Goal: Contribute content: Add original content to the website for others to see

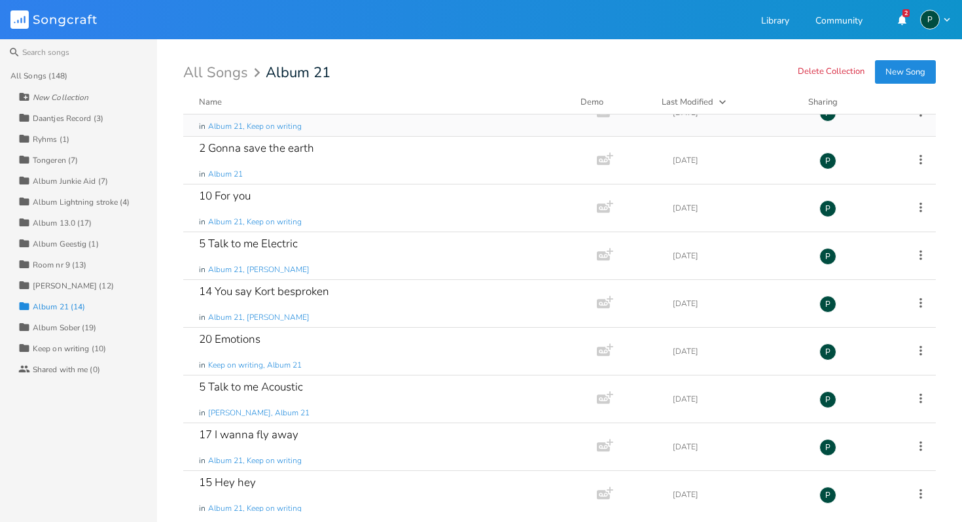
scroll to position [272, 0]
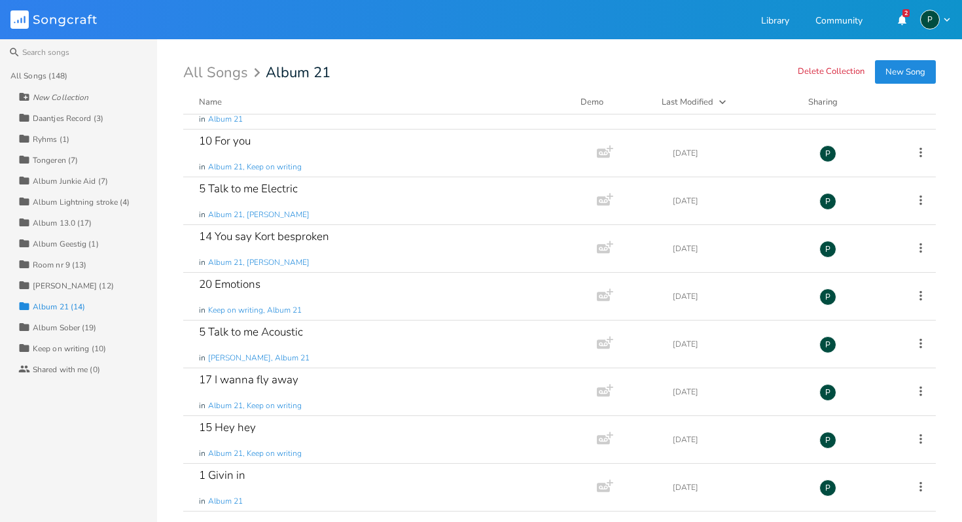
click at [68, 324] on div "Album Sober (19)" at bounding box center [65, 328] width 64 height 8
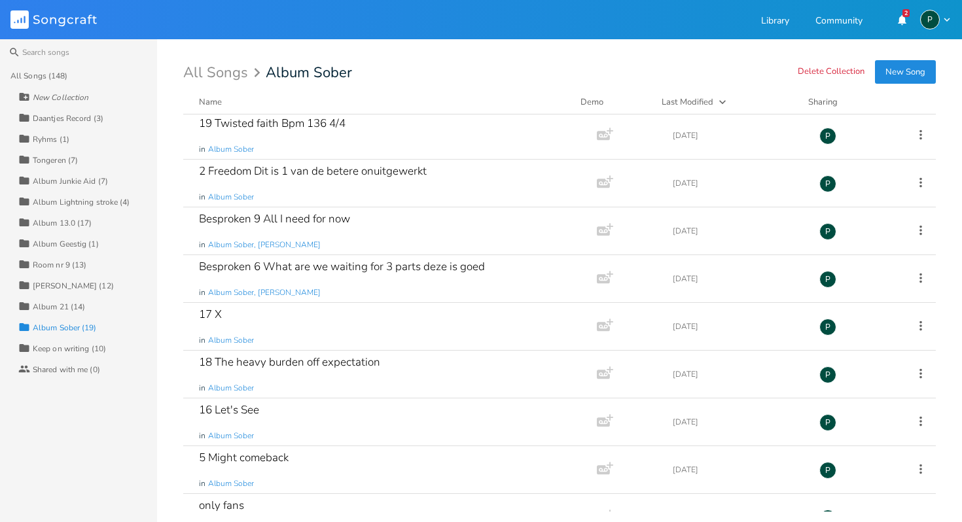
scroll to position [0, 0]
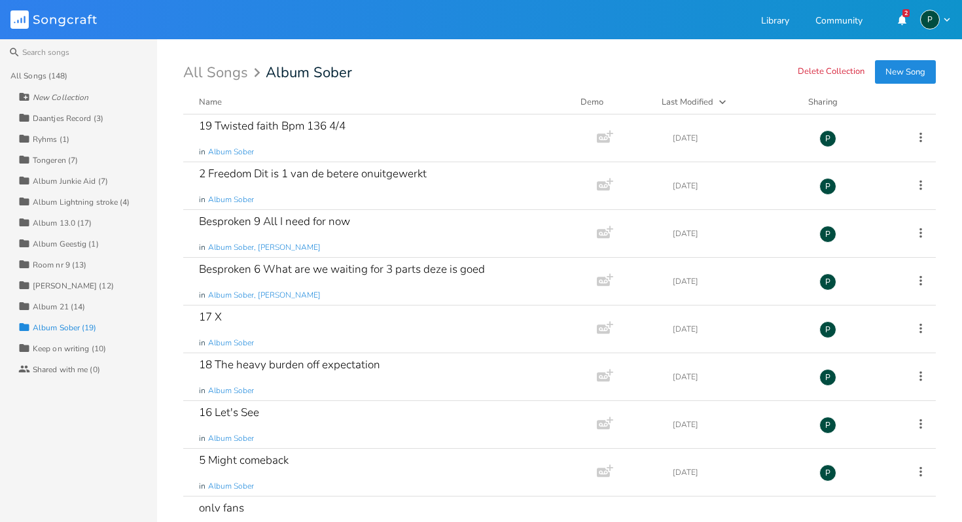
click at [908, 73] on button "New Song" at bounding box center [905, 72] width 61 height 24
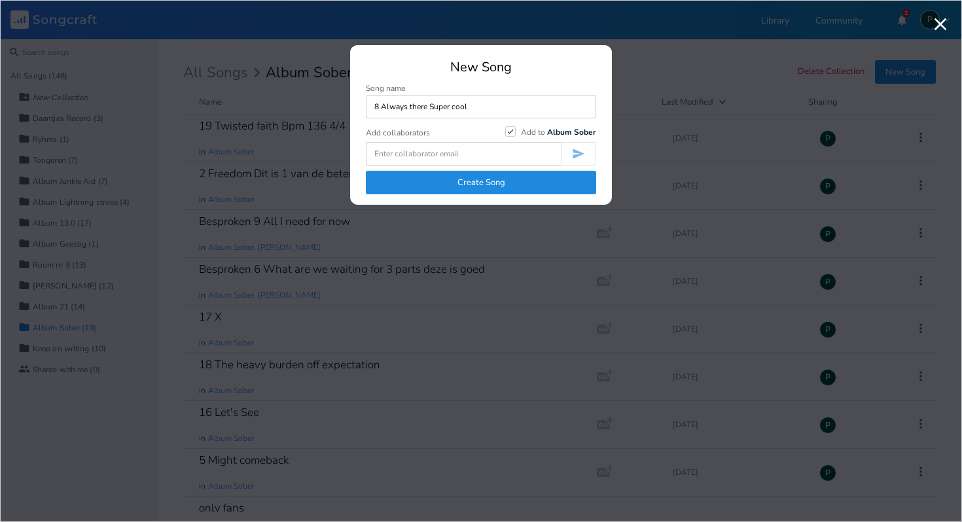
type input "8 Always there Super cool"
click at [537, 184] on button "Create Song" at bounding box center [481, 183] width 230 height 24
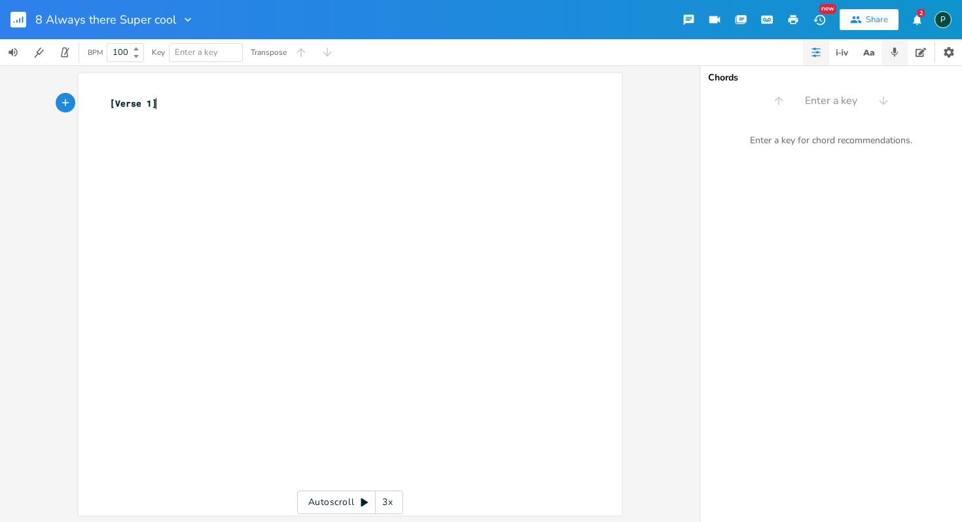
click at [899, 50] on icon "button" at bounding box center [895, 52] width 12 height 12
click at [927, 75] on div "Upload" at bounding box center [940, 78] width 26 height 10
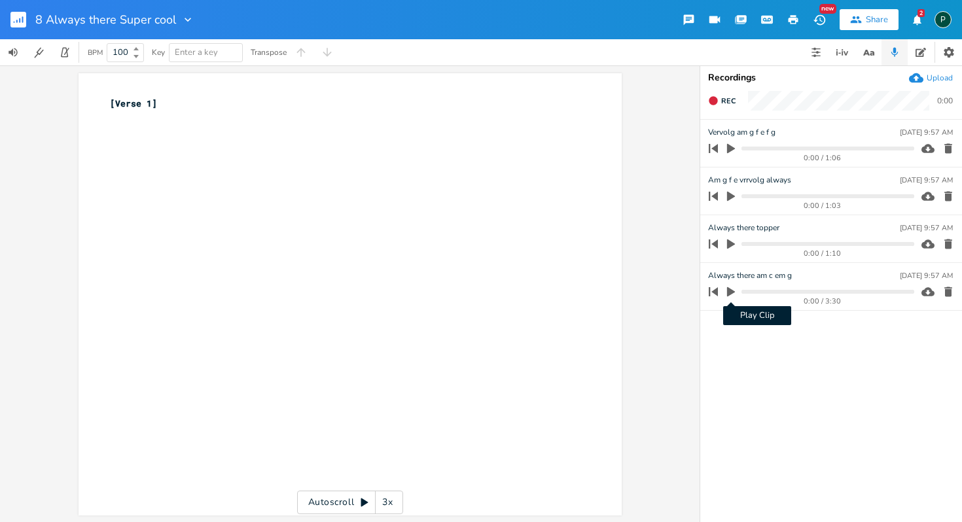
click at [734, 292] on icon "button" at bounding box center [731, 292] width 8 height 10
click at [734, 292] on icon "button" at bounding box center [731, 291] width 8 height 9
click at [219, 101] on pre "[Verse 1]" at bounding box center [343, 104] width 473 height 14
type textarea "I got"
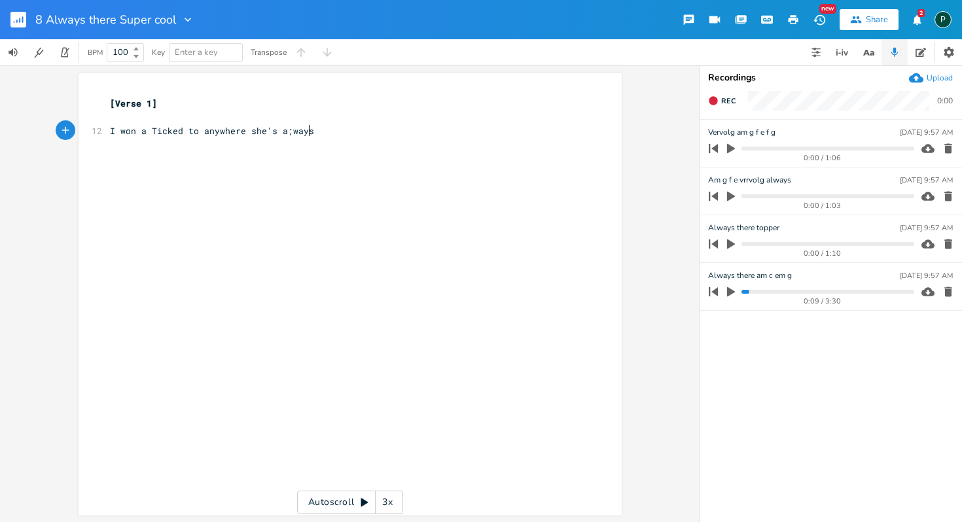
type textarea "won a Ticked to anywhere she's a;ways"
type textarea "lways there"
type textarea "Always there for me"
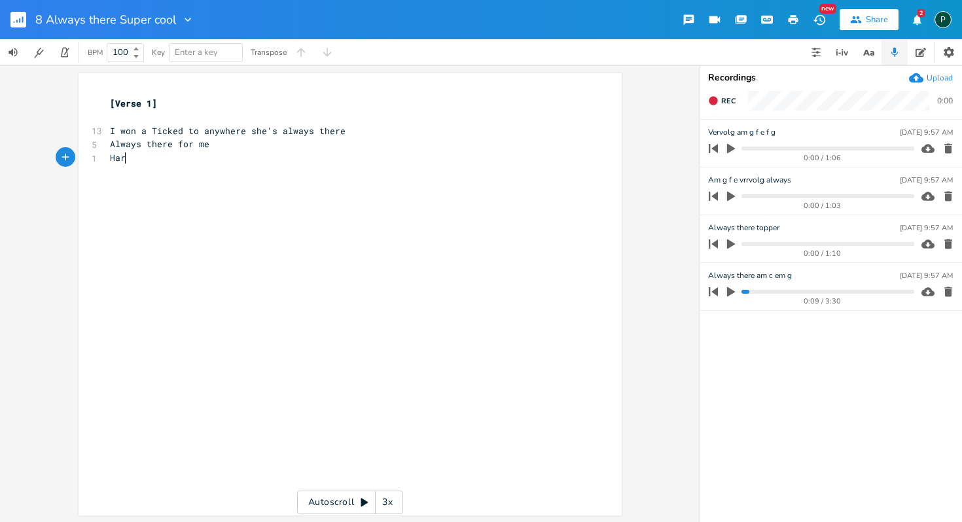
type textarea "Hard"
type textarea "Good times hard times hard to bear"
click at [216, 156] on span "Good times hard times hard to bear" at bounding box center [199, 158] width 178 height 12
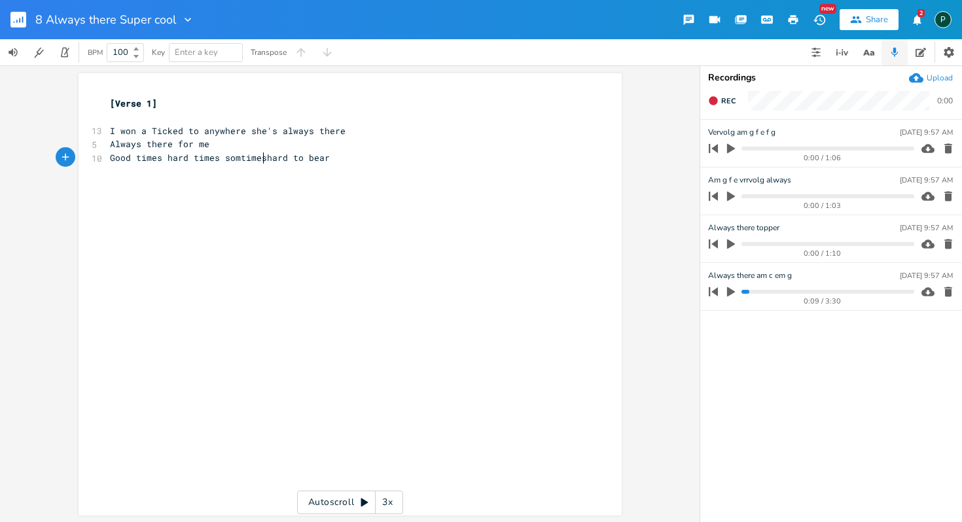
scroll to position [0, 39]
type textarea "somtimes"
type textarea "Always there for me"
drag, startPoint x: 214, startPoint y: 145, endPoint x: 72, endPoint y: 142, distance: 142.1
click at [72, 142] on div "Always there for me x [Verse 1] ​ 13 I won a Ticked to anywhere she's always th…" at bounding box center [350, 293] width 700 height 457
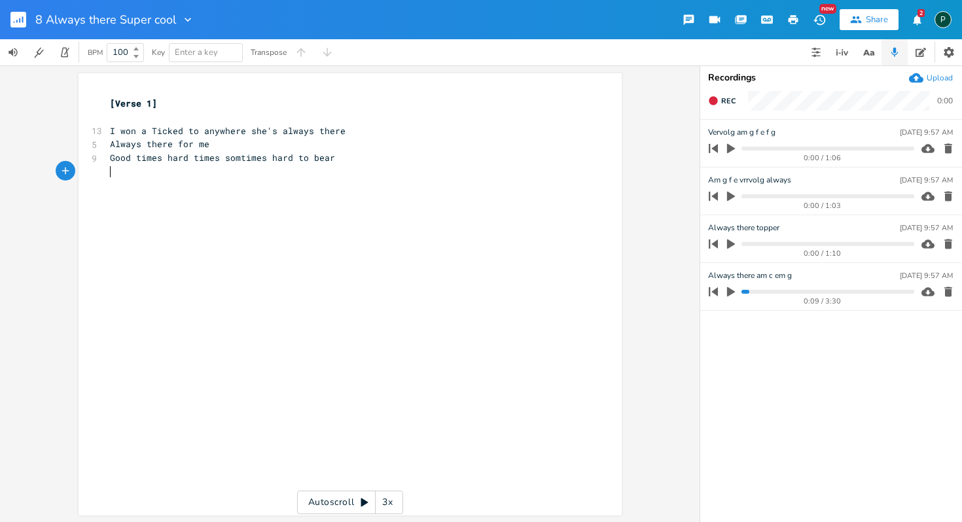
click at [115, 170] on pre "​" at bounding box center [343, 172] width 473 height 14
